Goal: Information Seeking & Learning: Check status

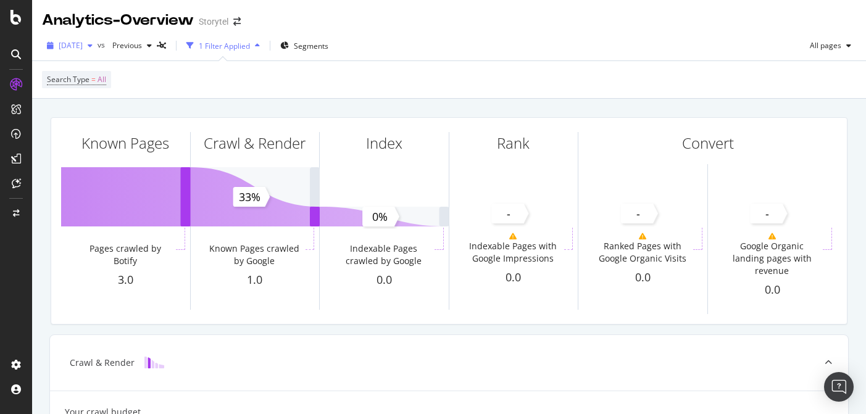
click at [97, 47] on div "button" at bounding box center [90, 45] width 15 height 7
click at [366, 81] on div "Search Type = All" at bounding box center [449, 79] width 814 height 37
click at [83, 44] on span "[DATE]" at bounding box center [71, 45] width 24 height 10
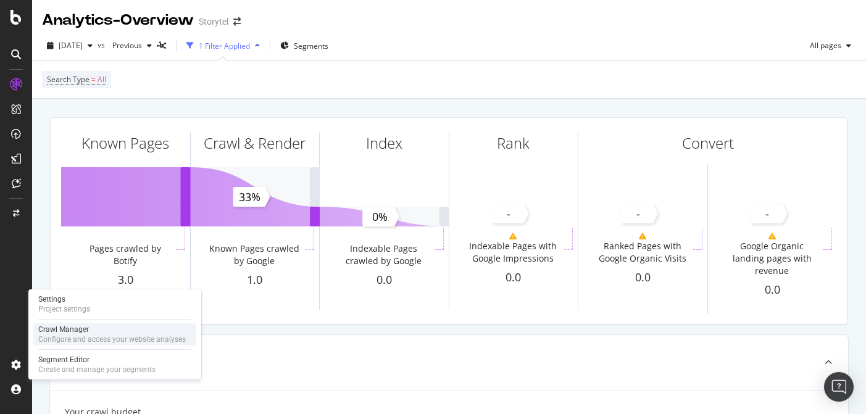
click at [76, 328] on div "Crawl Manager" at bounding box center [111, 330] width 147 height 10
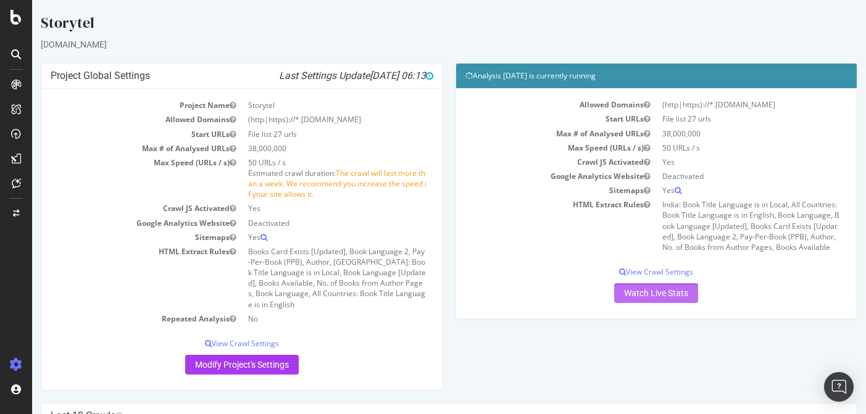
click at [661, 294] on link "Watch Live Stats" at bounding box center [656, 293] width 84 height 20
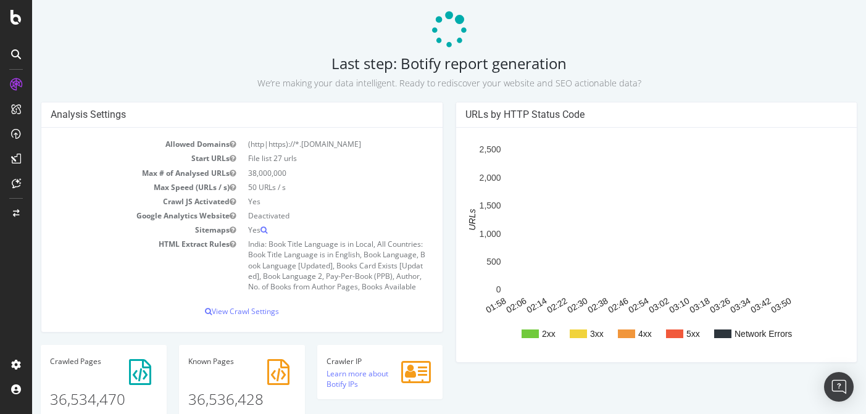
scroll to position [44, 0]
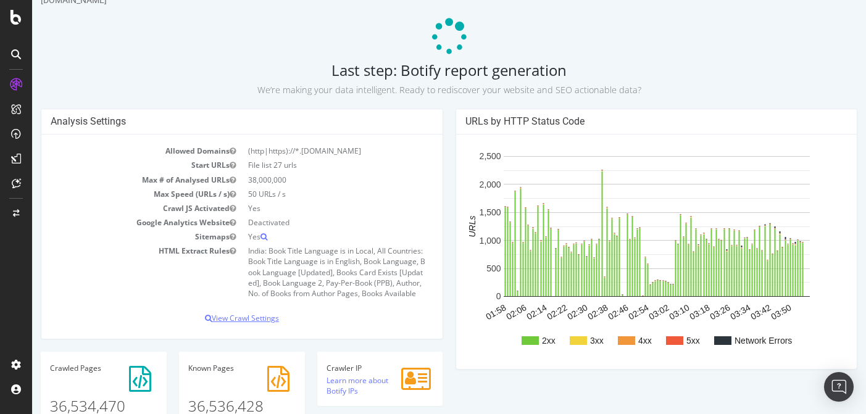
click at [238, 323] on p "View Crawl Settings" at bounding box center [242, 318] width 383 height 10
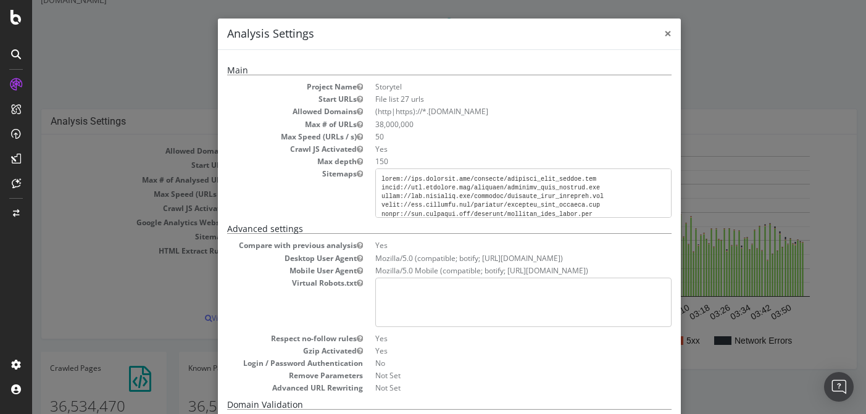
click at [668, 31] on span "×" at bounding box center [667, 33] width 7 height 17
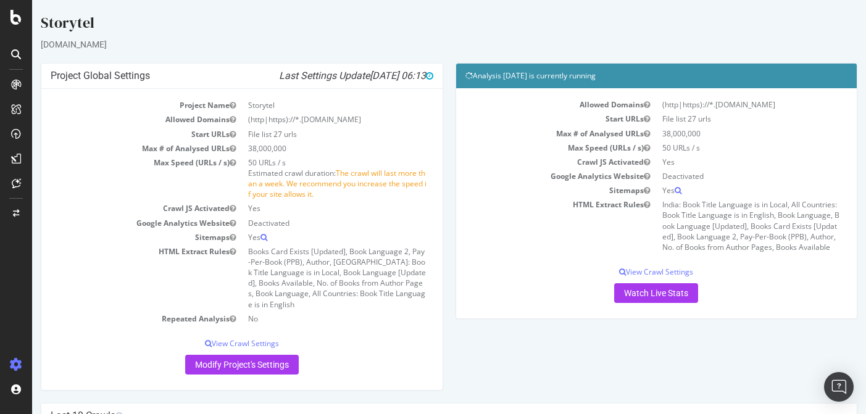
click at [356, 178] on span "The crawl will last more than a week. We recommend you increase the speed if yo…" at bounding box center [337, 183] width 178 height 31
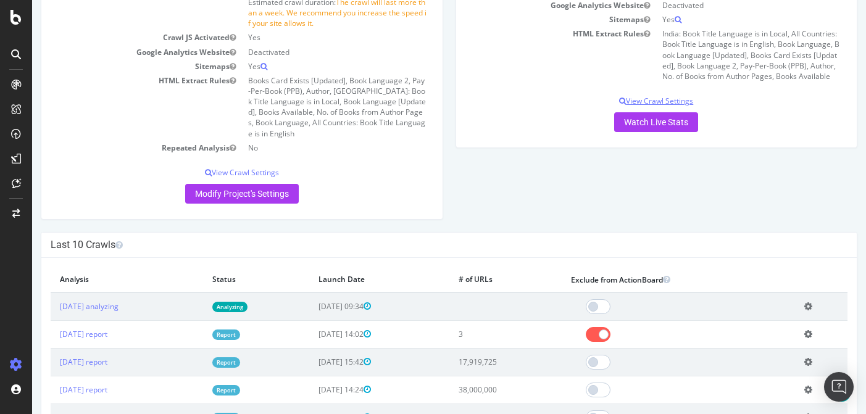
scroll to position [172, 0]
click at [566, 209] on div "Project Global Settings Last Settings Update [DATE] 06:13 Project Name Storytel…" at bounding box center [449, 61] width 829 height 340
